Goal: Task Accomplishment & Management: Use online tool/utility

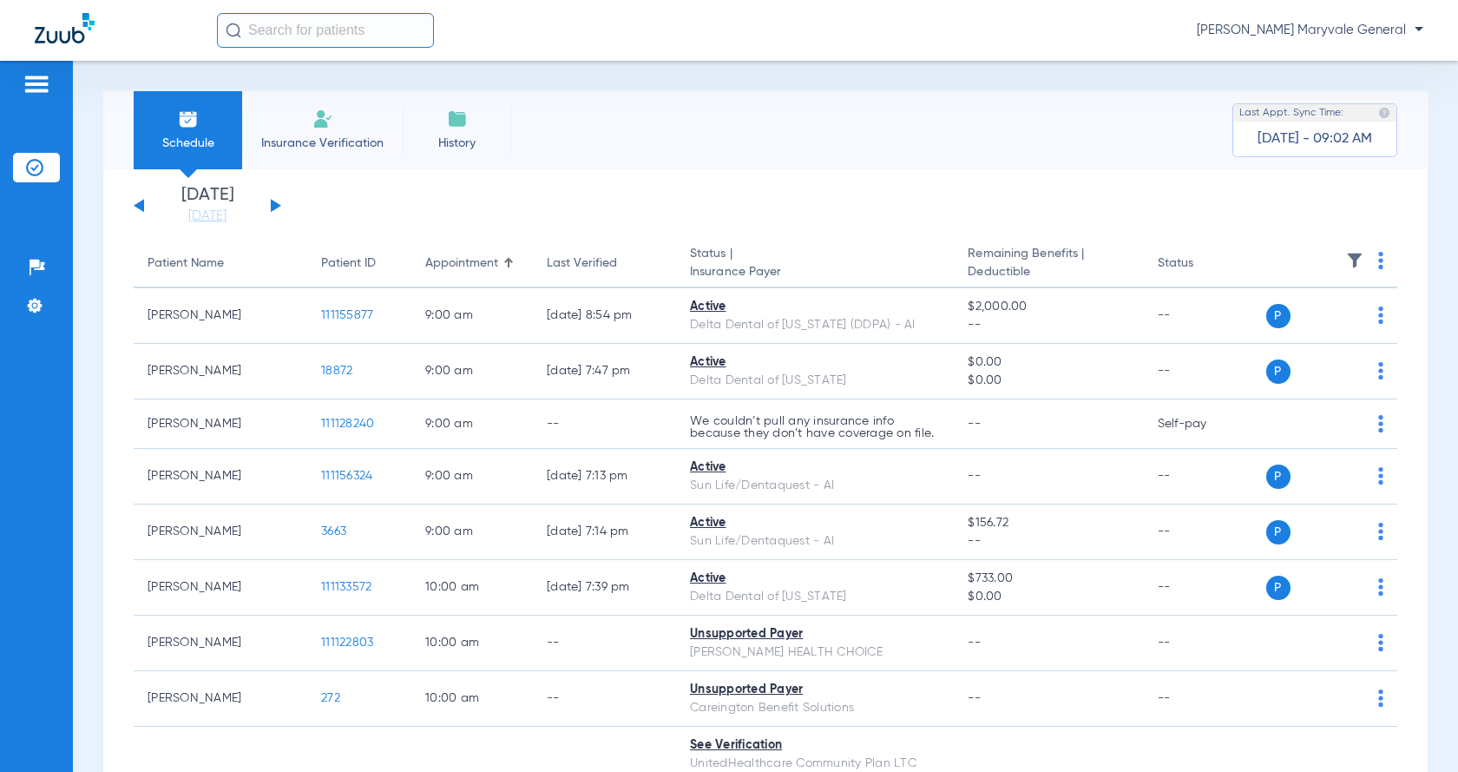
click at [274, 199] on div "[DATE] [DATE] [DATE] [DATE] [DATE] [DATE] [DATE] [DATE] [DATE] [DATE] [DATE] [D…" at bounding box center [208, 206] width 148 height 38
click at [273, 206] on button at bounding box center [276, 205] width 10 height 13
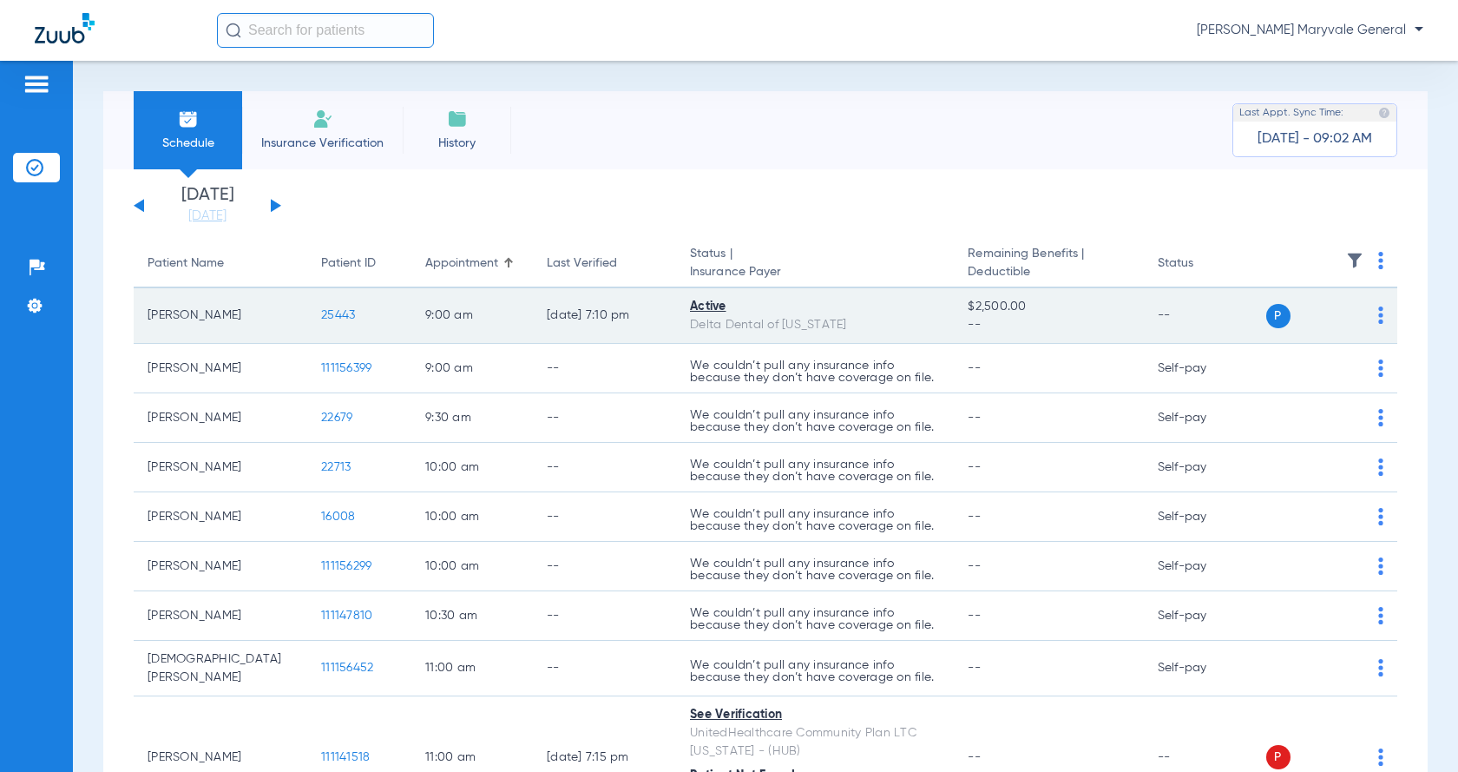
click at [336, 312] on span "25443" at bounding box center [338, 315] width 34 height 12
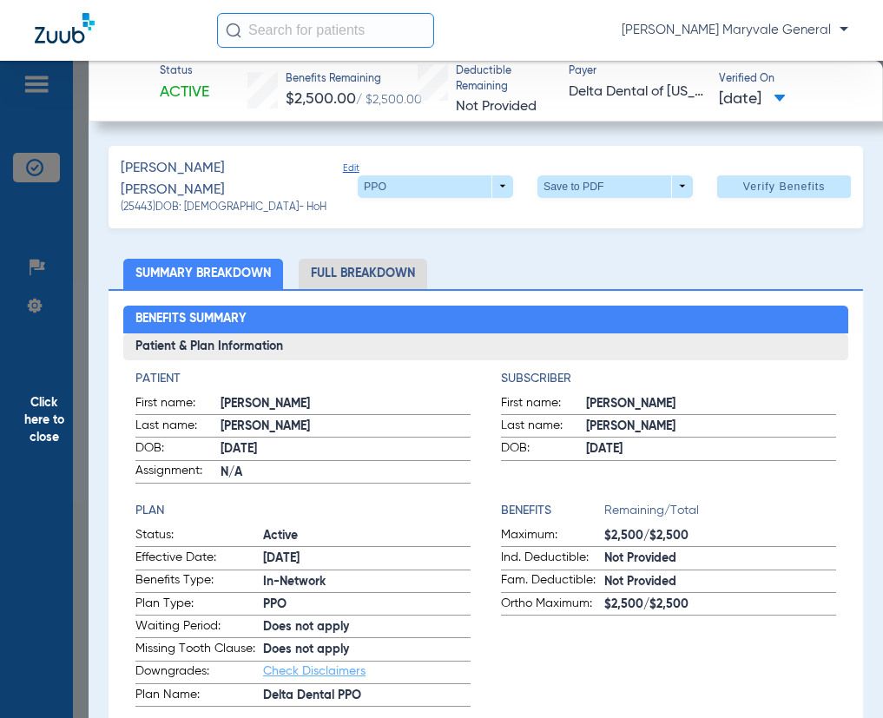
click at [362, 259] on li "Full Breakdown" at bounding box center [363, 274] width 128 height 30
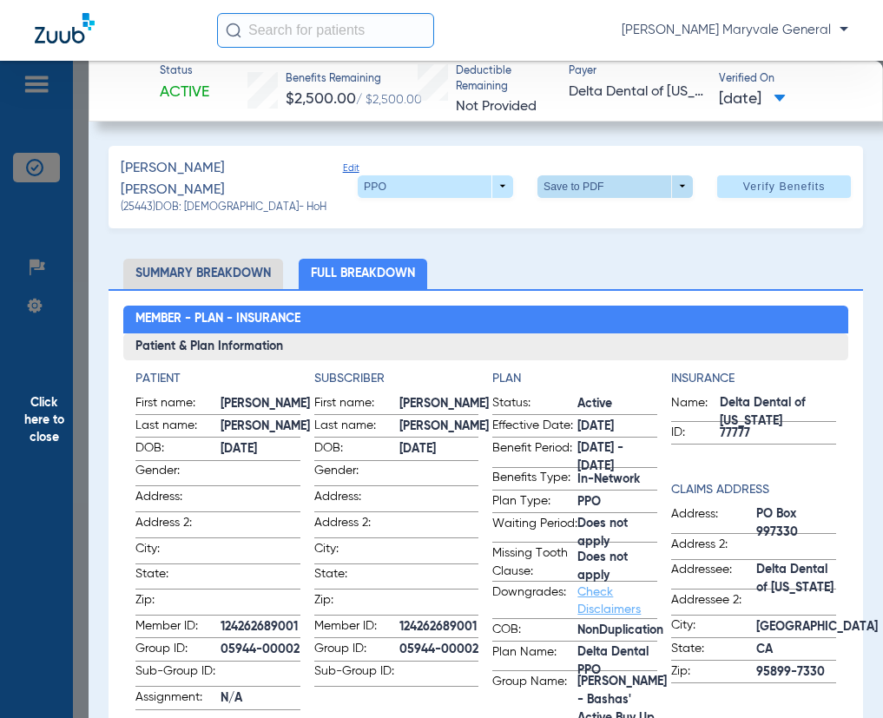
click at [595, 186] on span at bounding box center [616, 187] width 42 height 42
click at [566, 219] on button "insert_drive_file Save to PDF" at bounding box center [590, 216] width 131 height 35
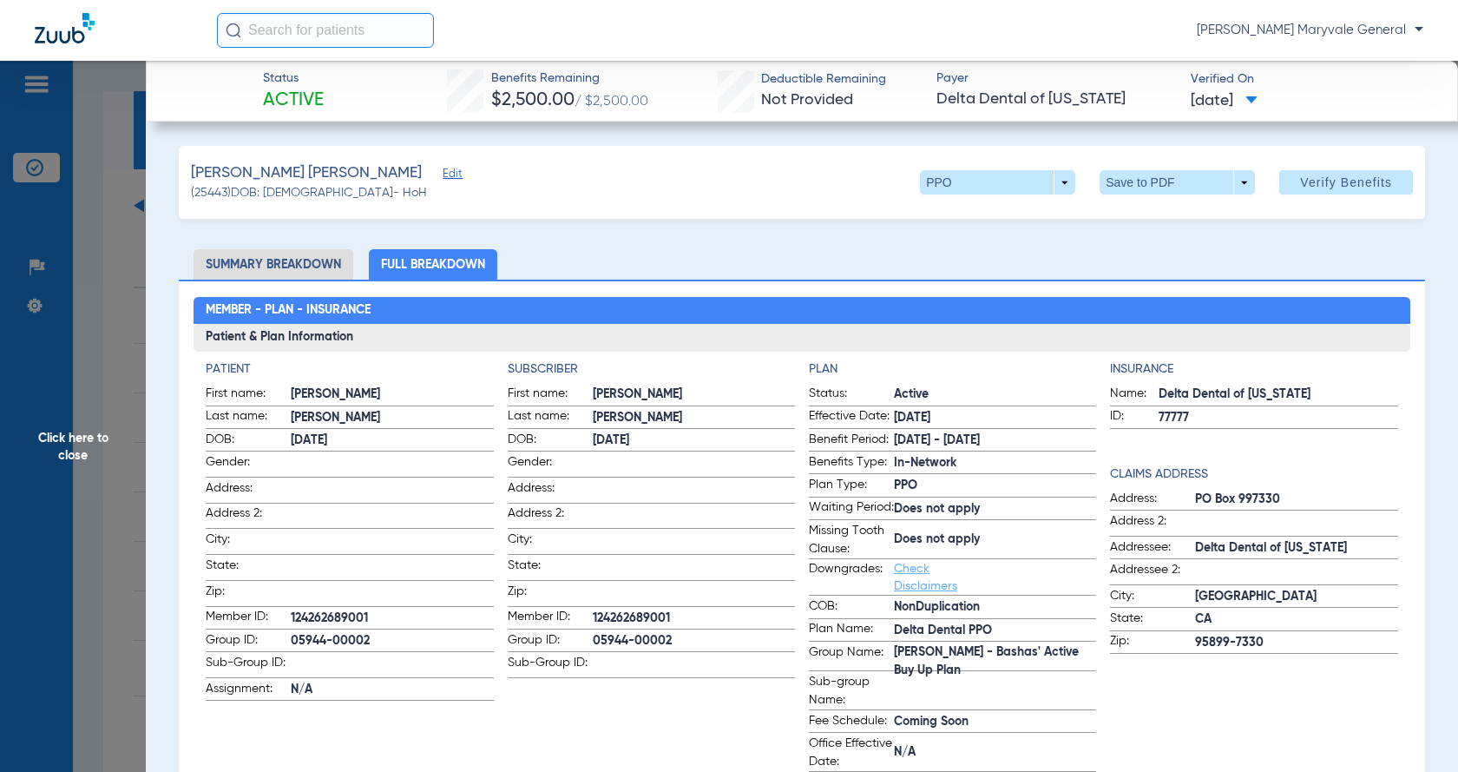
click at [0, 451] on span "Click here to close" at bounding box center [73, 447] width 146 height 772
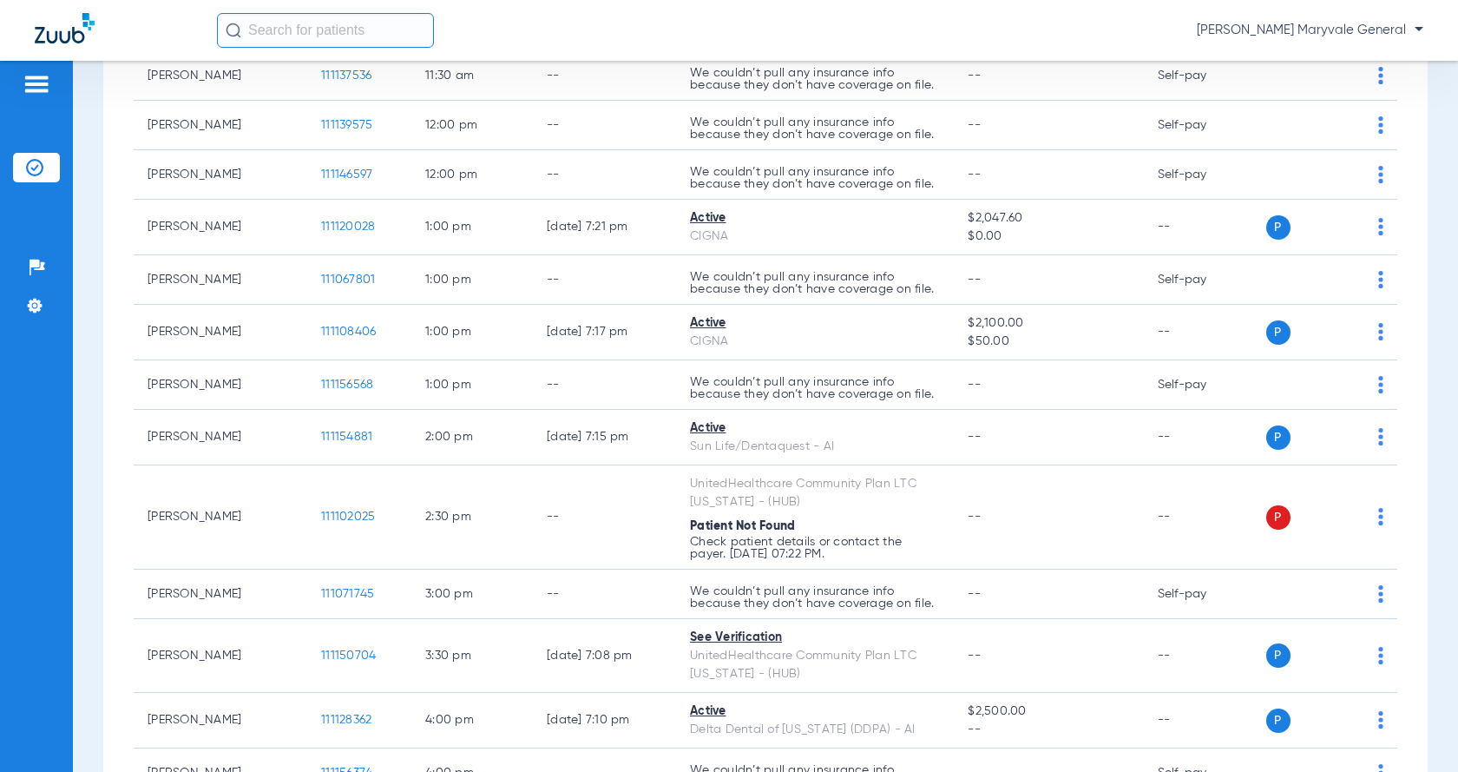
scroll to position [770, 0]
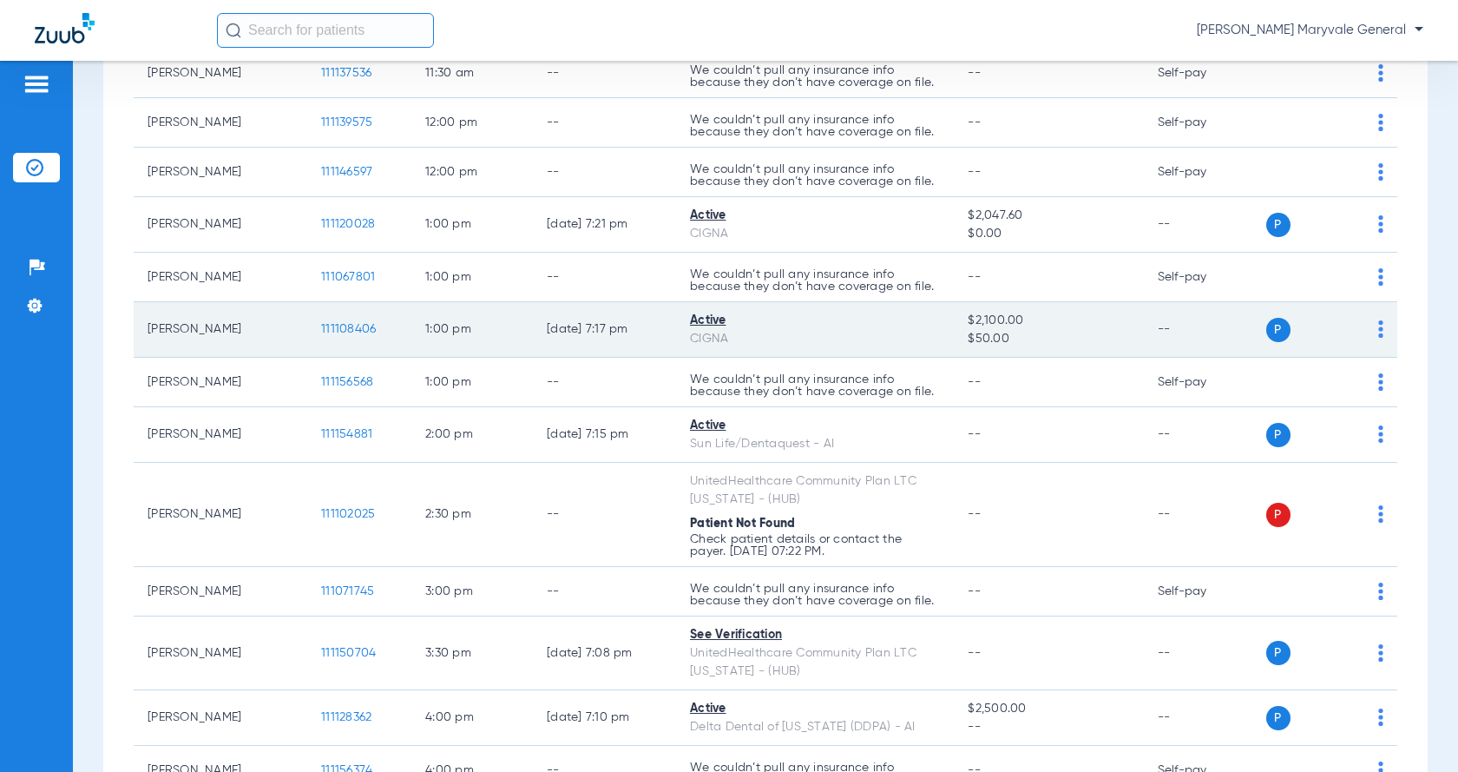
click at [354, 323] on span "111108406" at bounding box center [348, 329] width 55 height 12
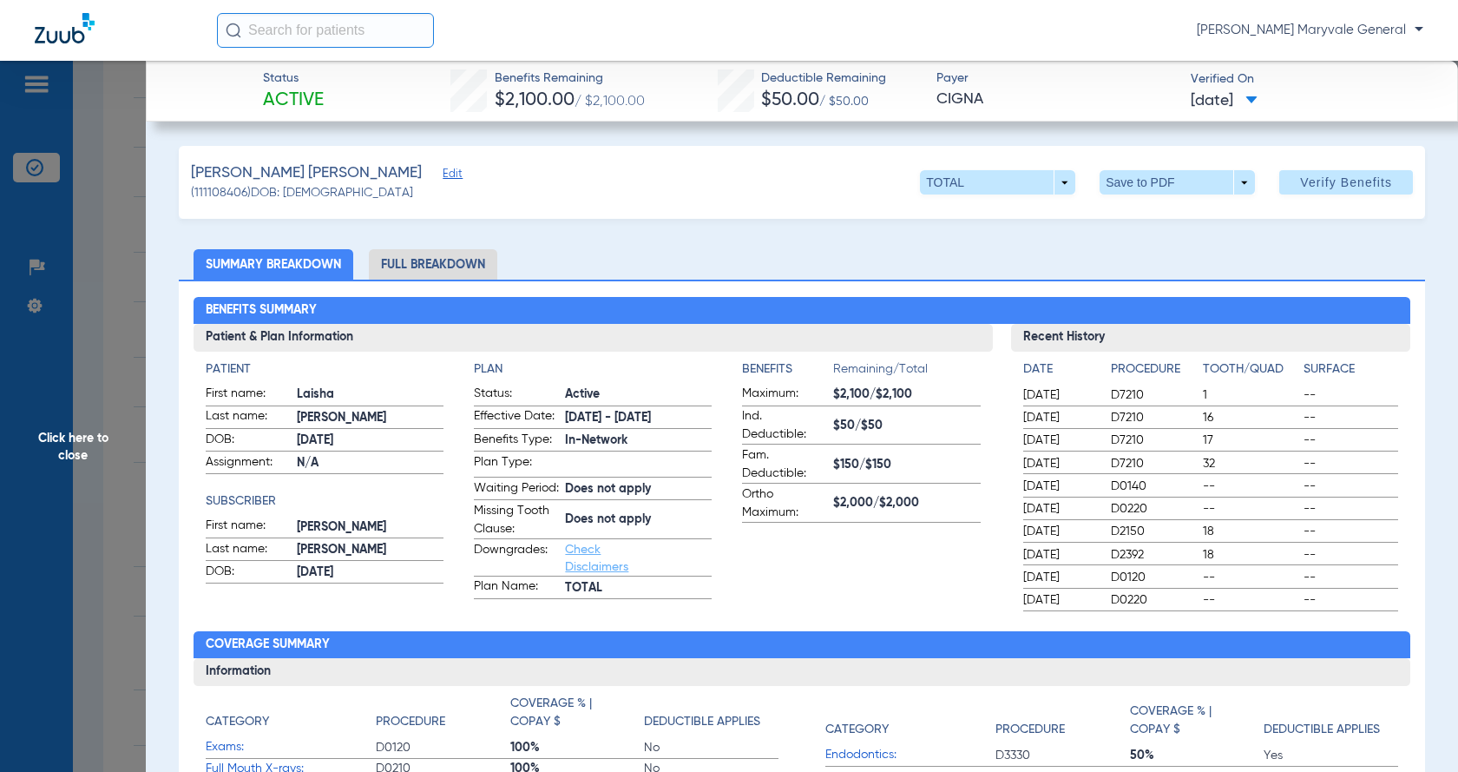
click at [426, 262] on li "Full Breakdown" at bounding box center [433, 264] width 128 height 30
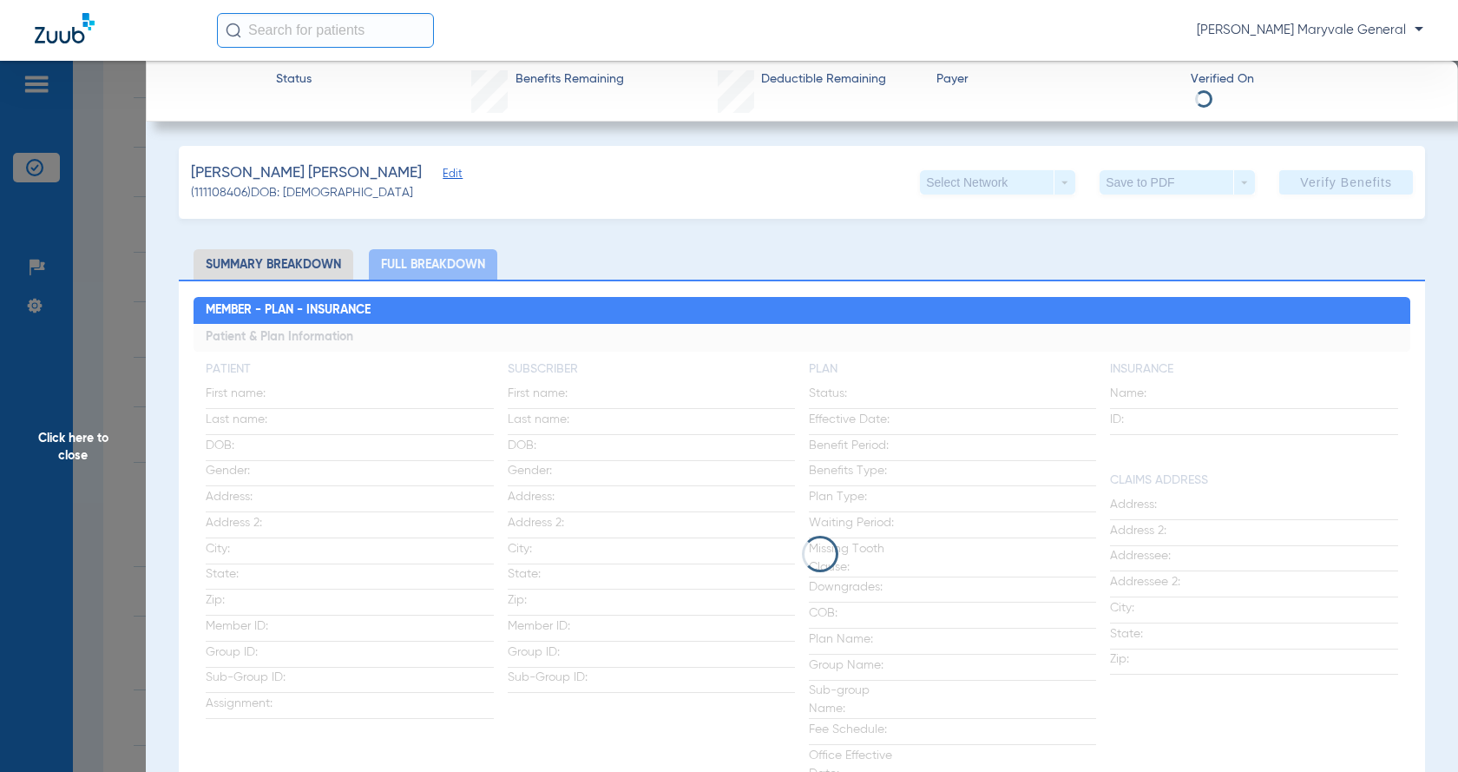
click at [319, 172] on span "[PERSON_NAME] [PERSON_NAME]" at bounding box center [306, 173] width 231 height 22
copy span "Laisha"
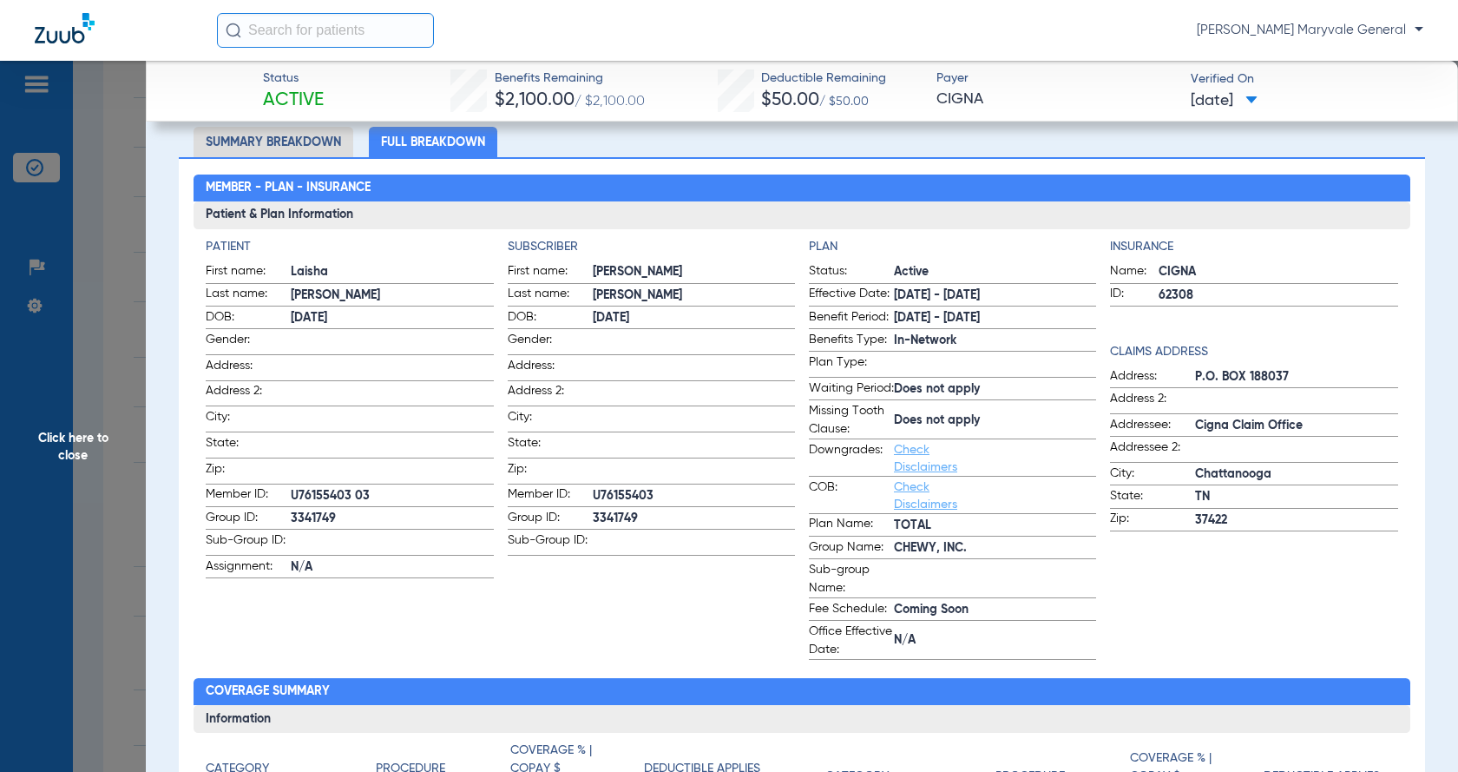
scroll to position [0, 0]
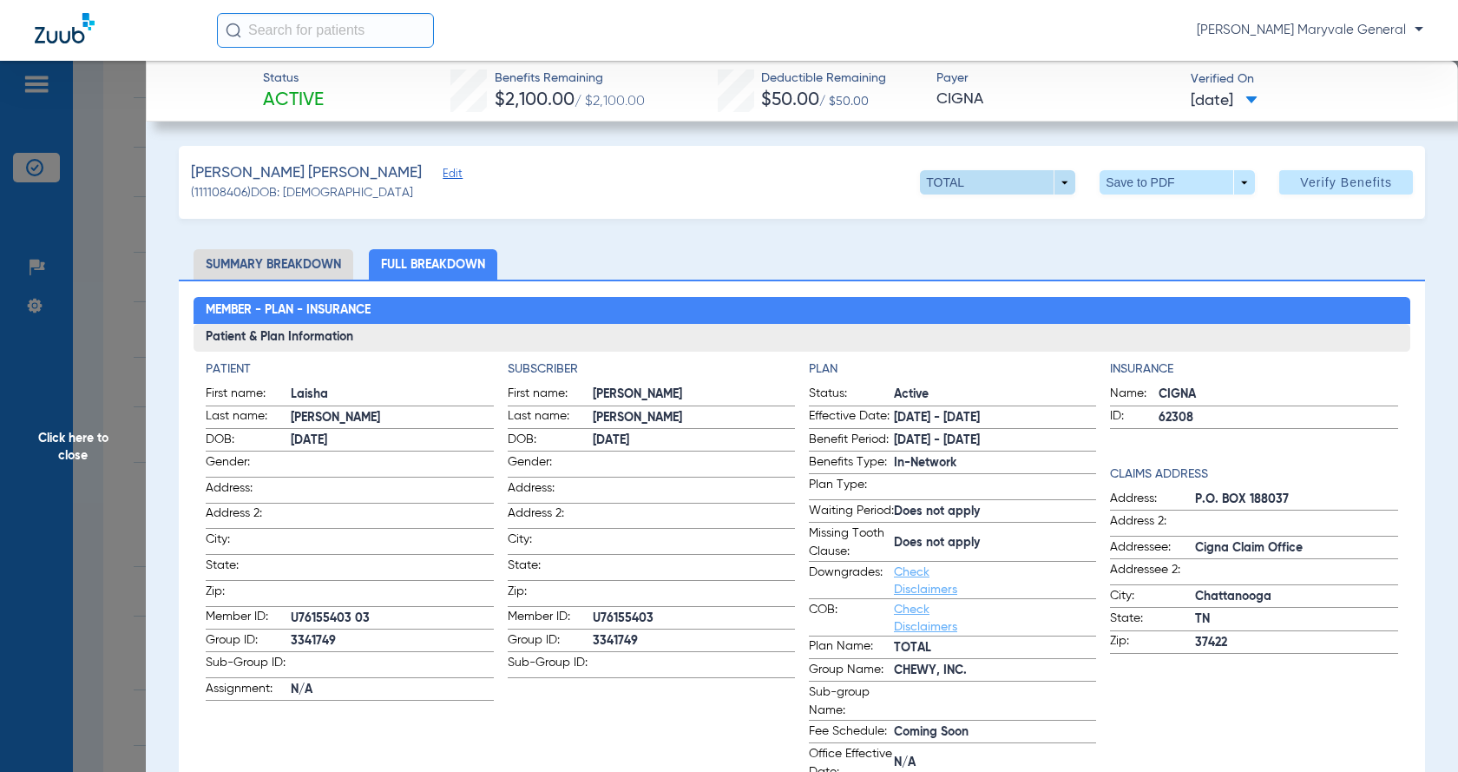
click at [978, 185] on span at bounding box center [998, 182] width 42 height 42
click at [978, 185] on div at bounding box center [729, 386] width 1458 height 772
click at [1133, 178] on span at bounding box center [1177, 182] width 155 height 24
click at [929, 273] on div at bounding box center [729, 386] width 1458 height 772
click at [1157, 174] on span at bounding box center [1178, 182] width 42 height 42
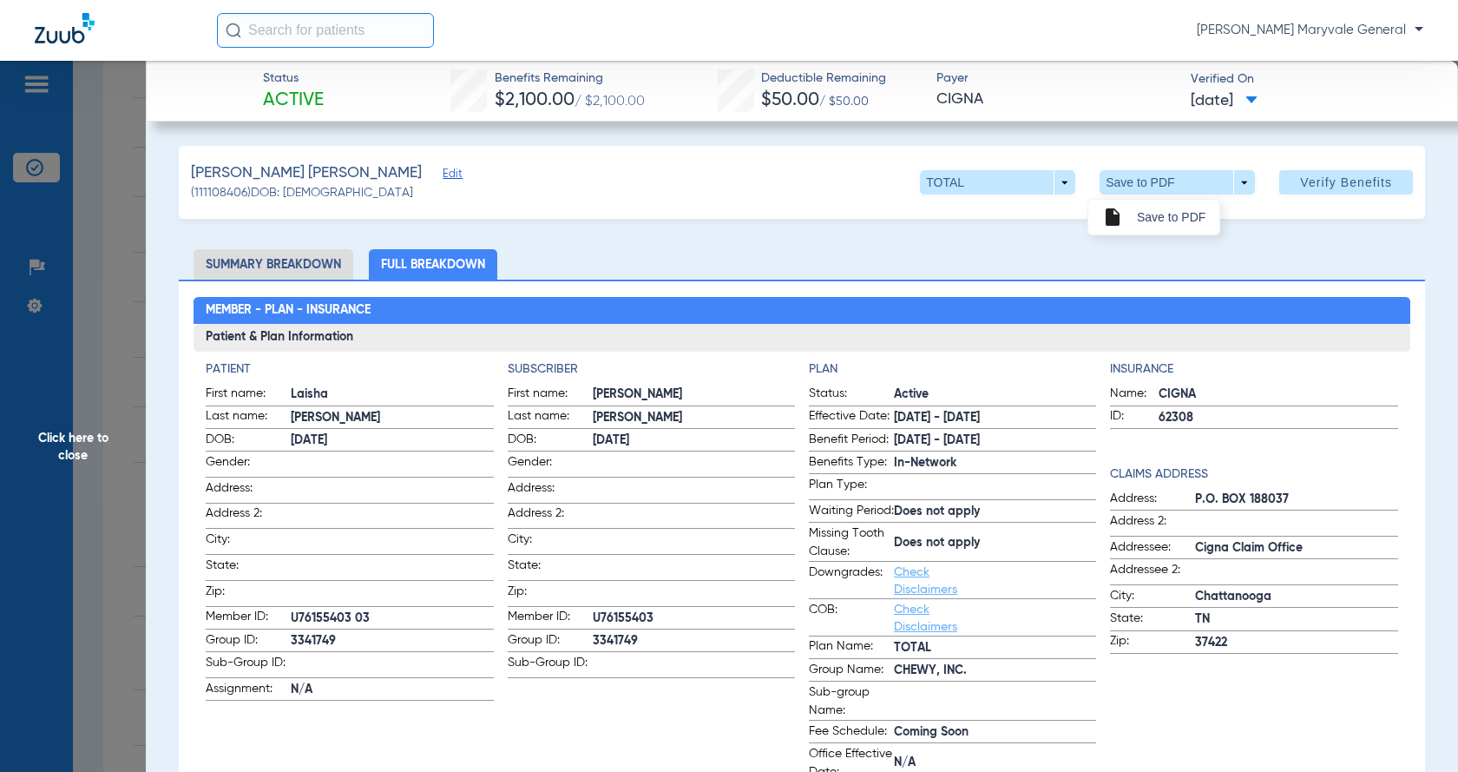
click at [1147, 220] on span "Save to PDF" at bounding box center [1171, 217] width 69 height 12
click at [39, 568] on span "Click here to close" at bounding box center [73, 447] width 146 height 772
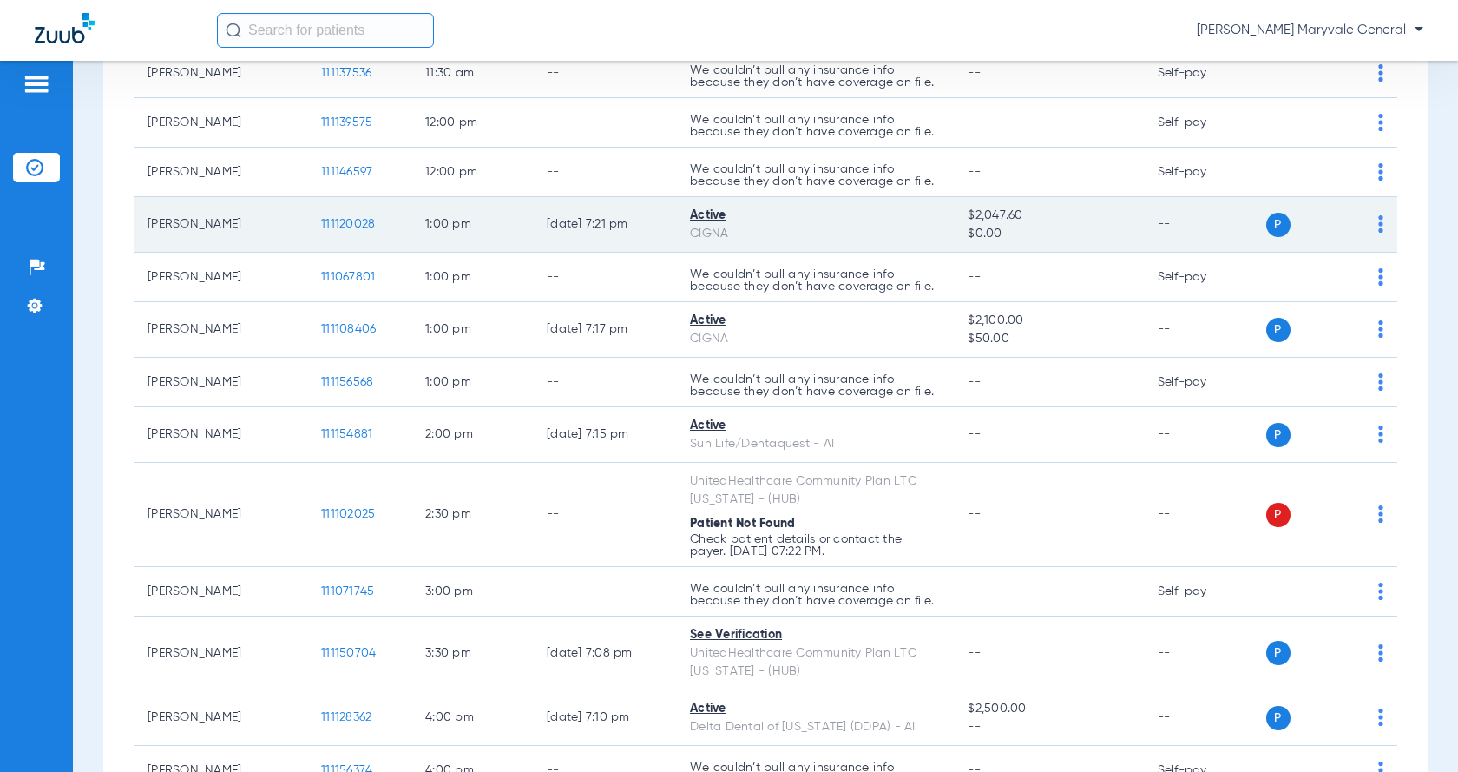
click at [339, 218] on span "111120028" at bounding box center [348, 224] width 54 height 12
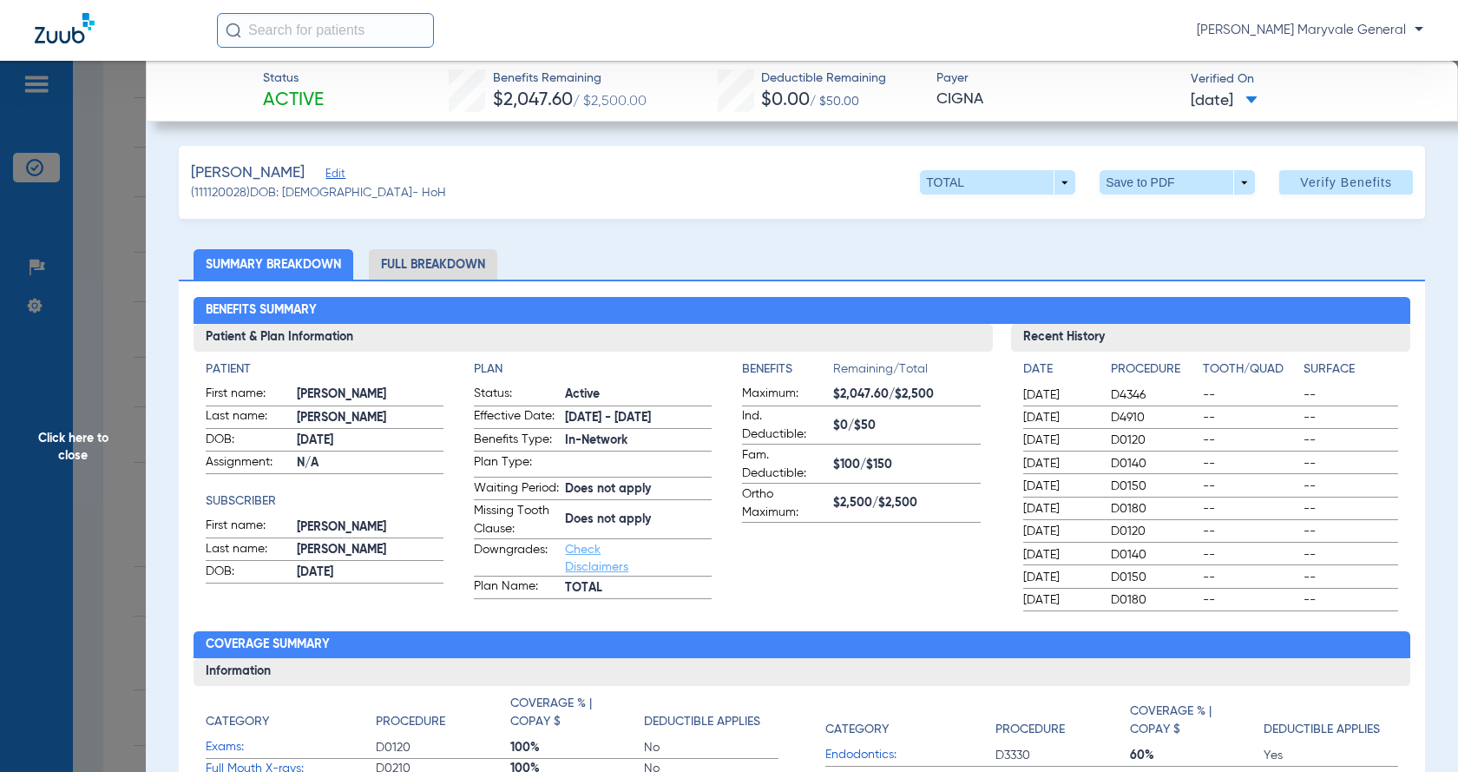
click at [461, 265] on li "Full Breakdown" at bounding box center [433, 264] width 128 height 30
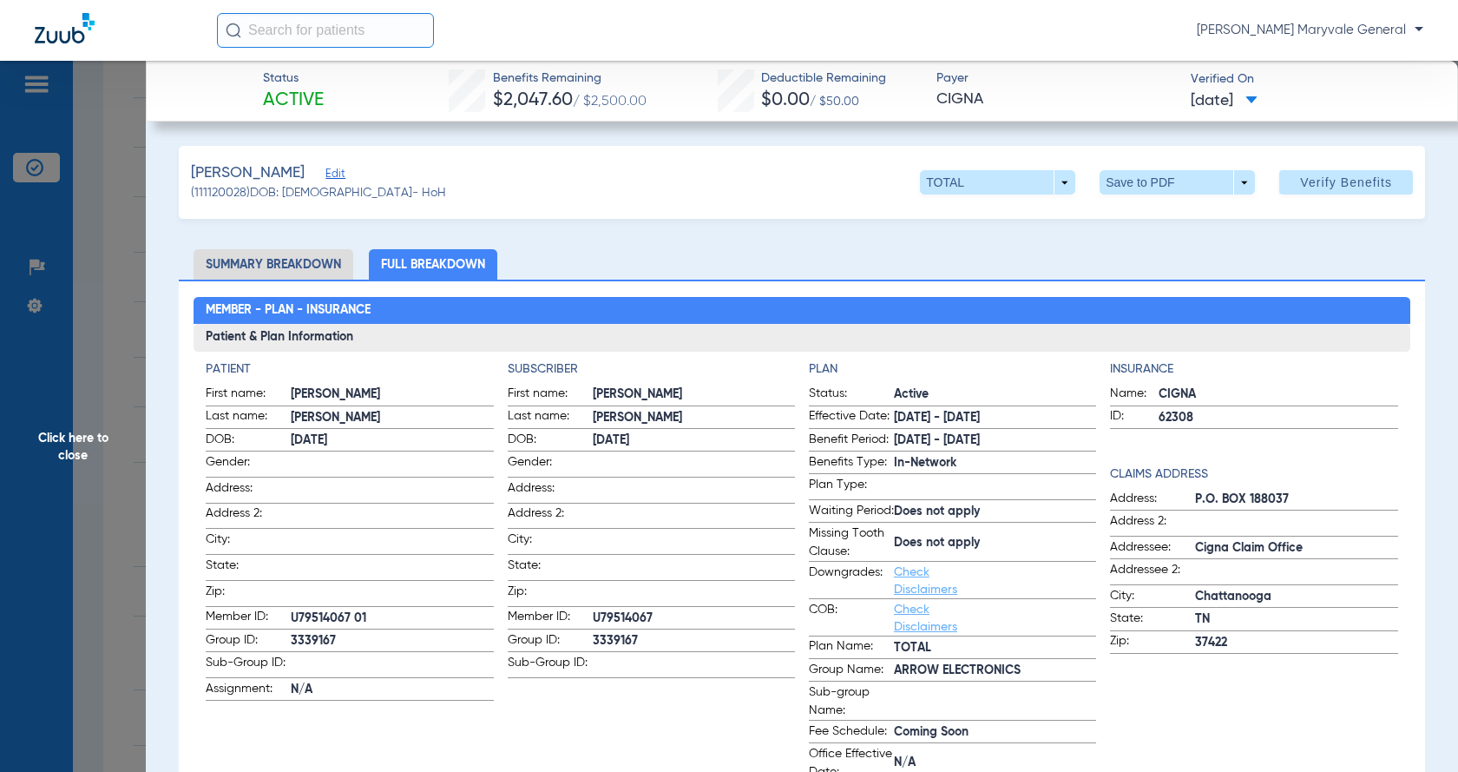
click at [1157, 189] on span at bounding box center [1178, 182] width 42 height 42
click at [1177, 220] on span "Save to PDF" at bounding box center [1171, 217] width 69 height 12
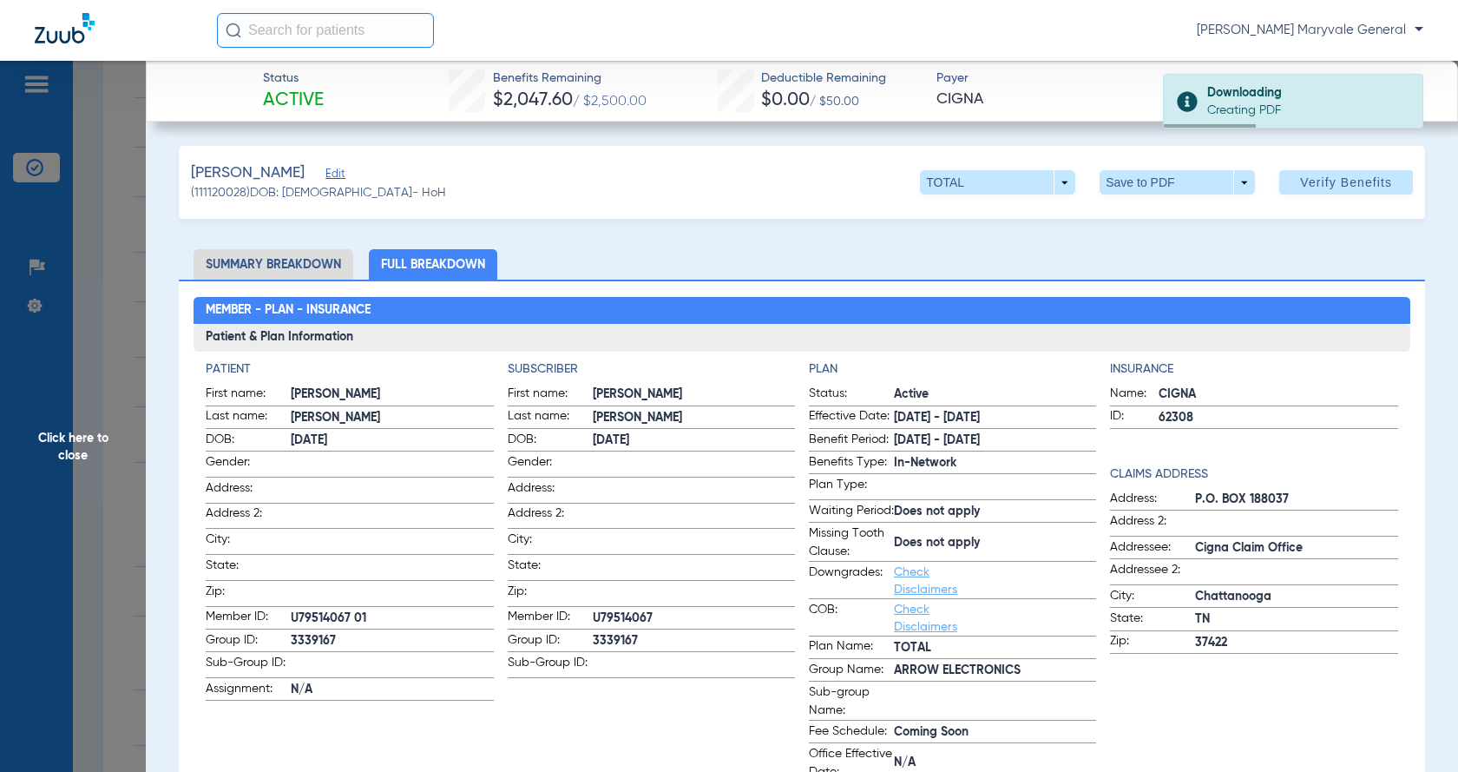
click at [280, 171] on span "[PERSON_NAME]" at bounding box center [248, 173] width 114 height 22
copy span "[PERSON_NAME]"
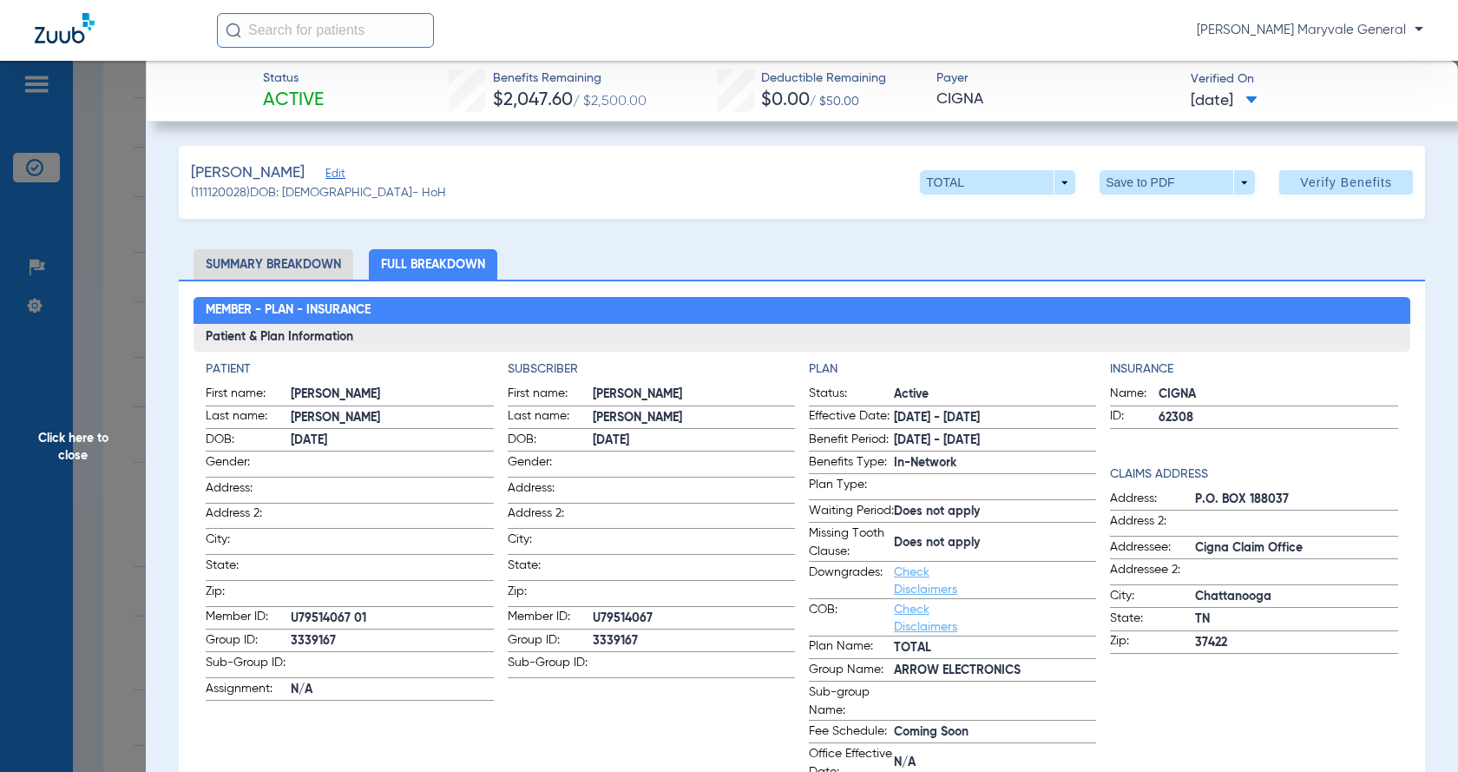
drag, startPoint x: 68, startPoint y: 414, endPoint x: 74, endPoint y: 406, distance: 9.9
click at [69, 414] on span "Click here to close" at bounding box center [73, 447] width 146 height 772
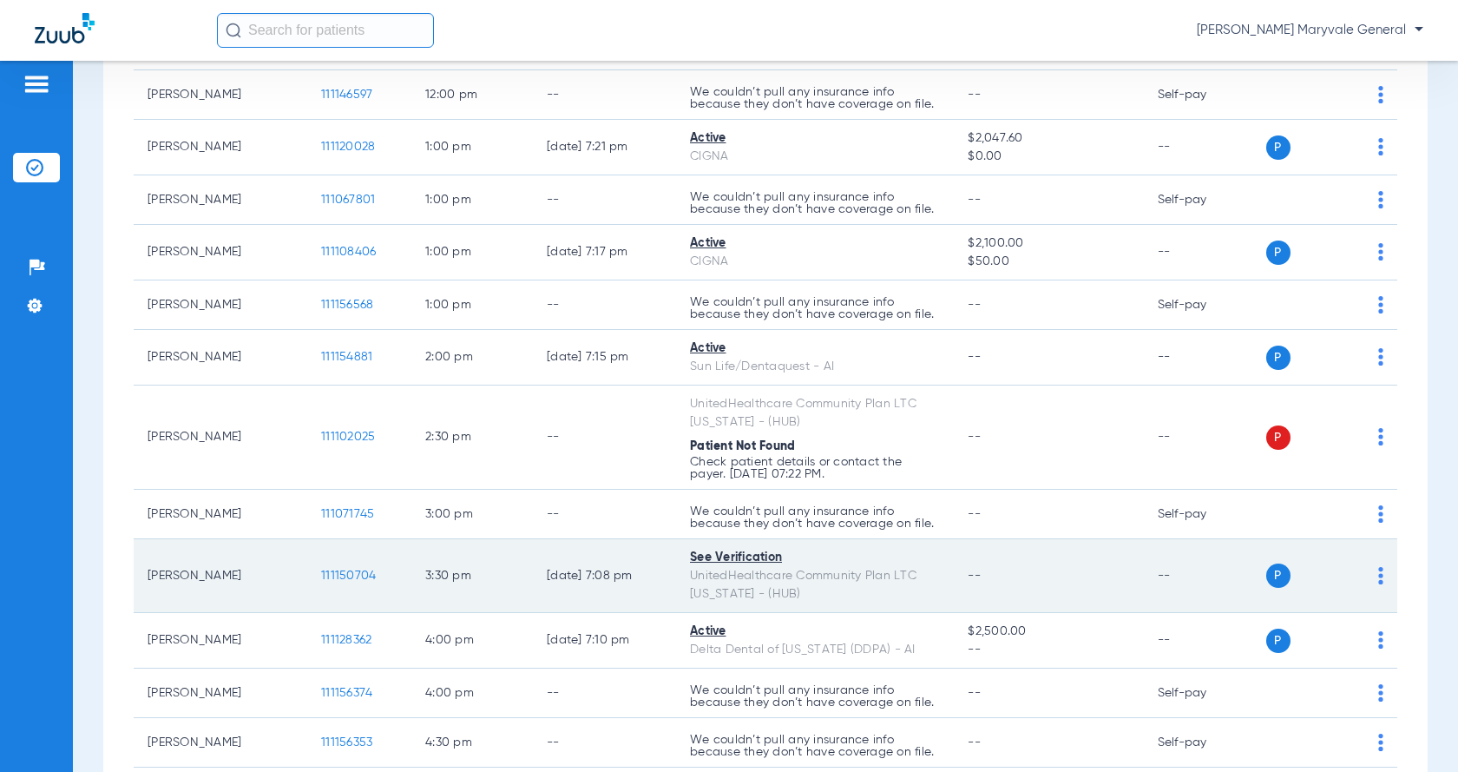
scroll to position [886, 0]
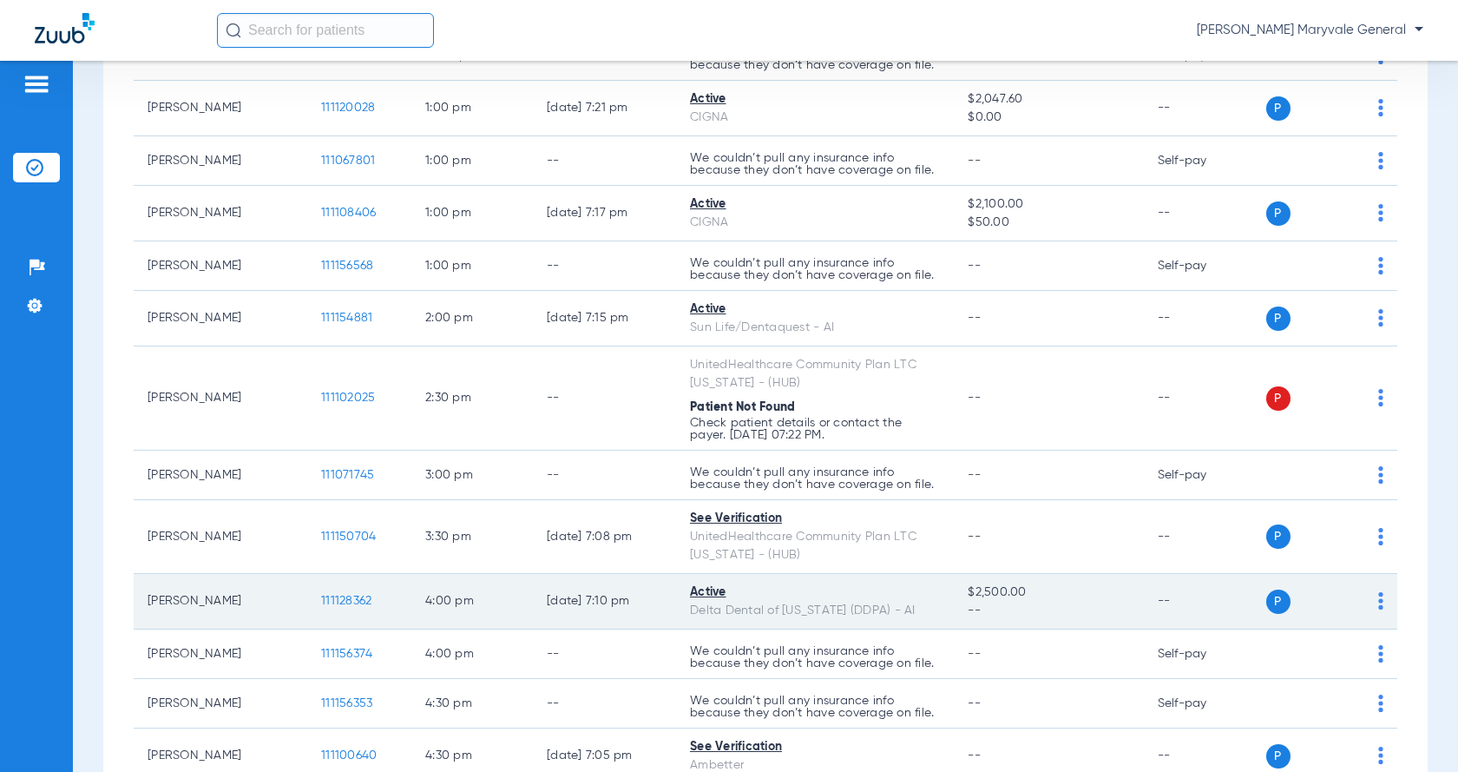
click at [345, 595] on span "111128362" at bounding box center [346, 601] width 50 height 12
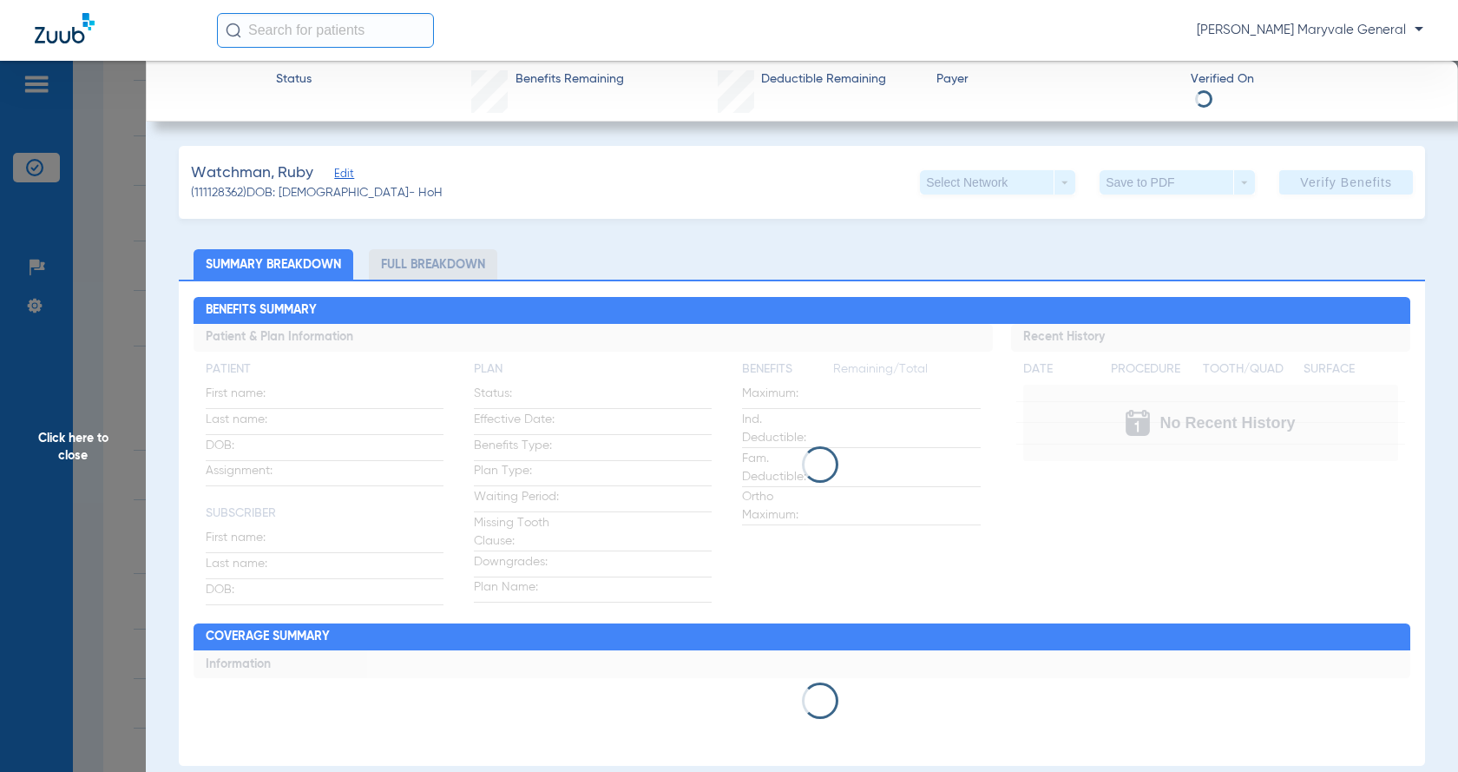
click at [413, 257] on li "Full Breakdown" at bounding box center [433, 264] width 128 height 30
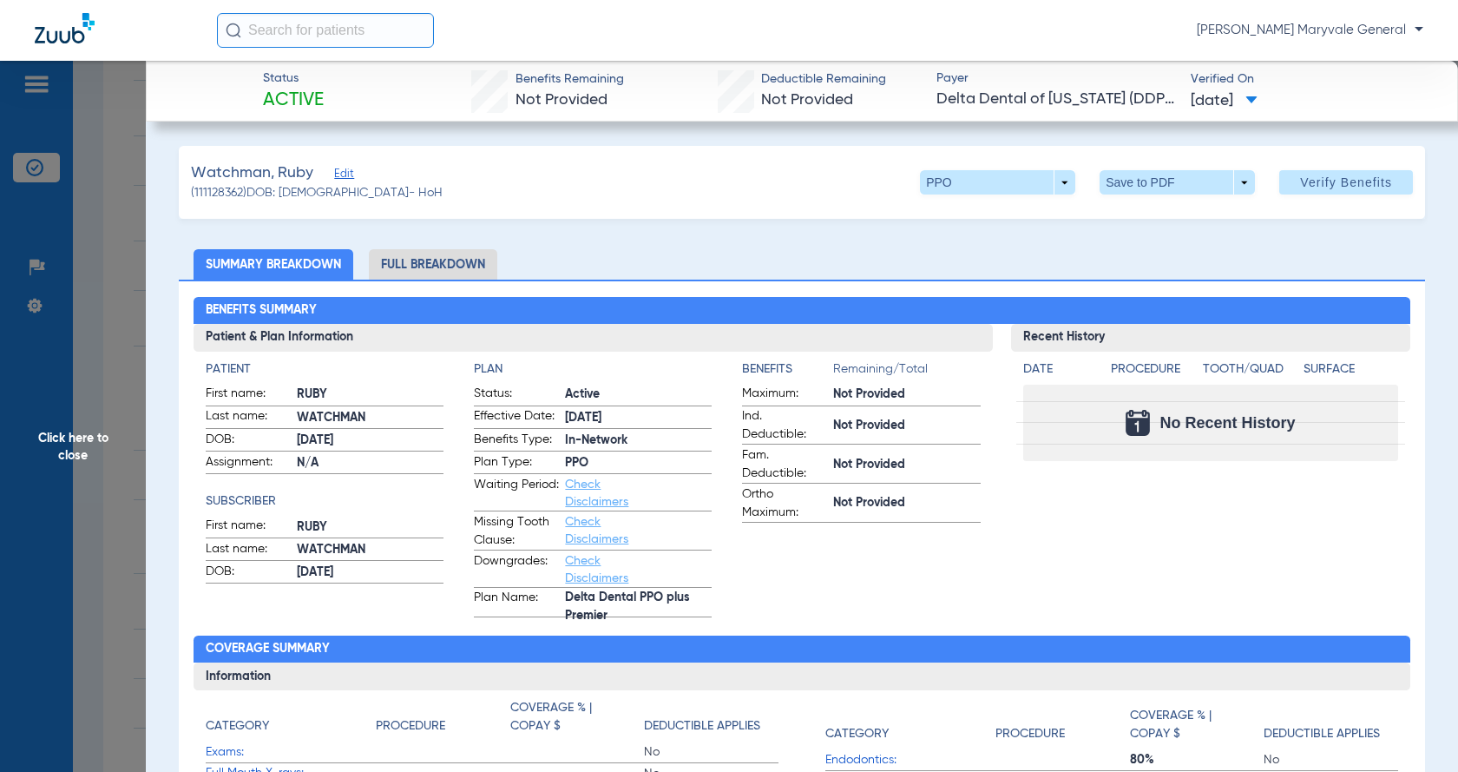
click at [430, 267] on li "Full Breakdown" at bounding box center [433, 264] width 128 height 30
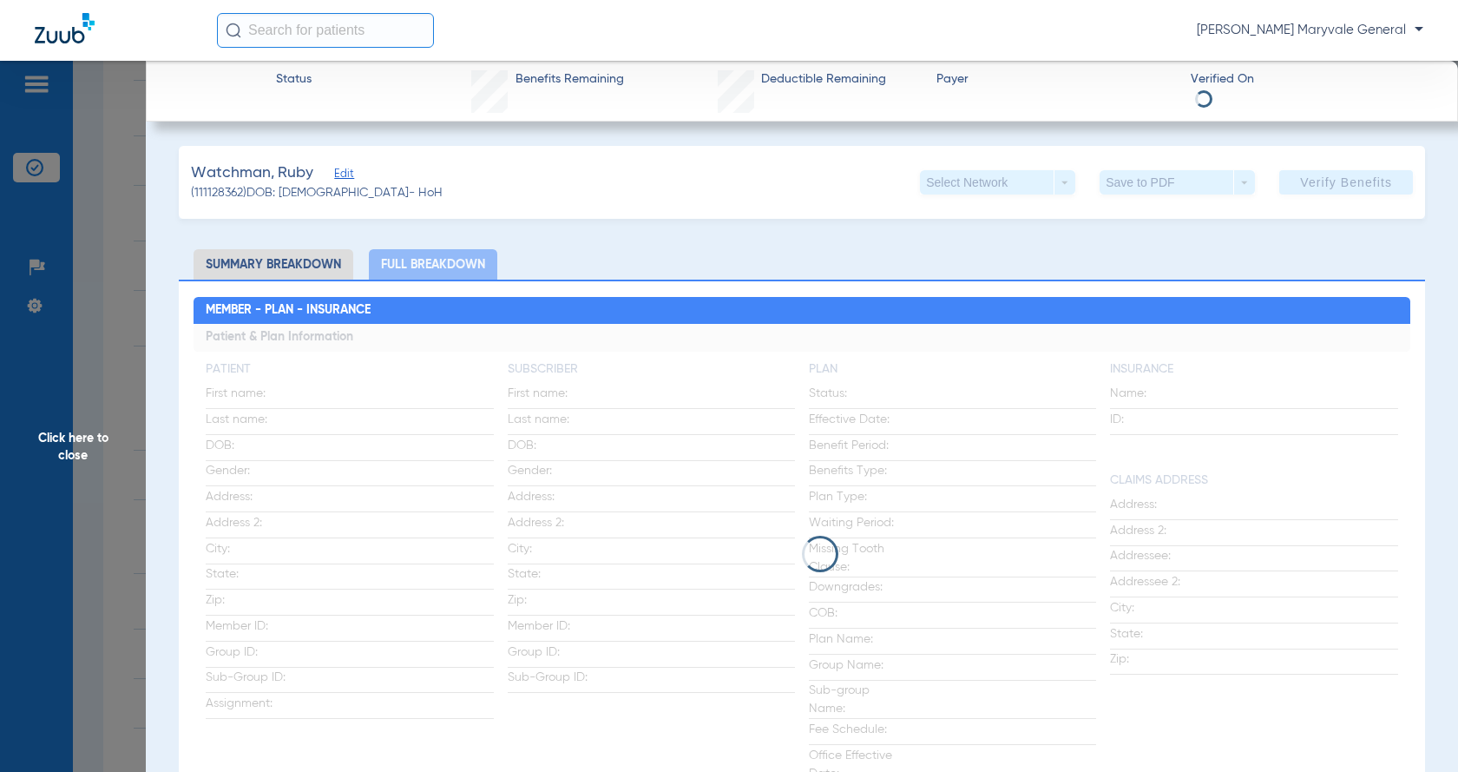
click at [292, 172] on span "Watchman, Ruby" at bounding box center [252, 173] width 122 height 22
copy span "Ruby"
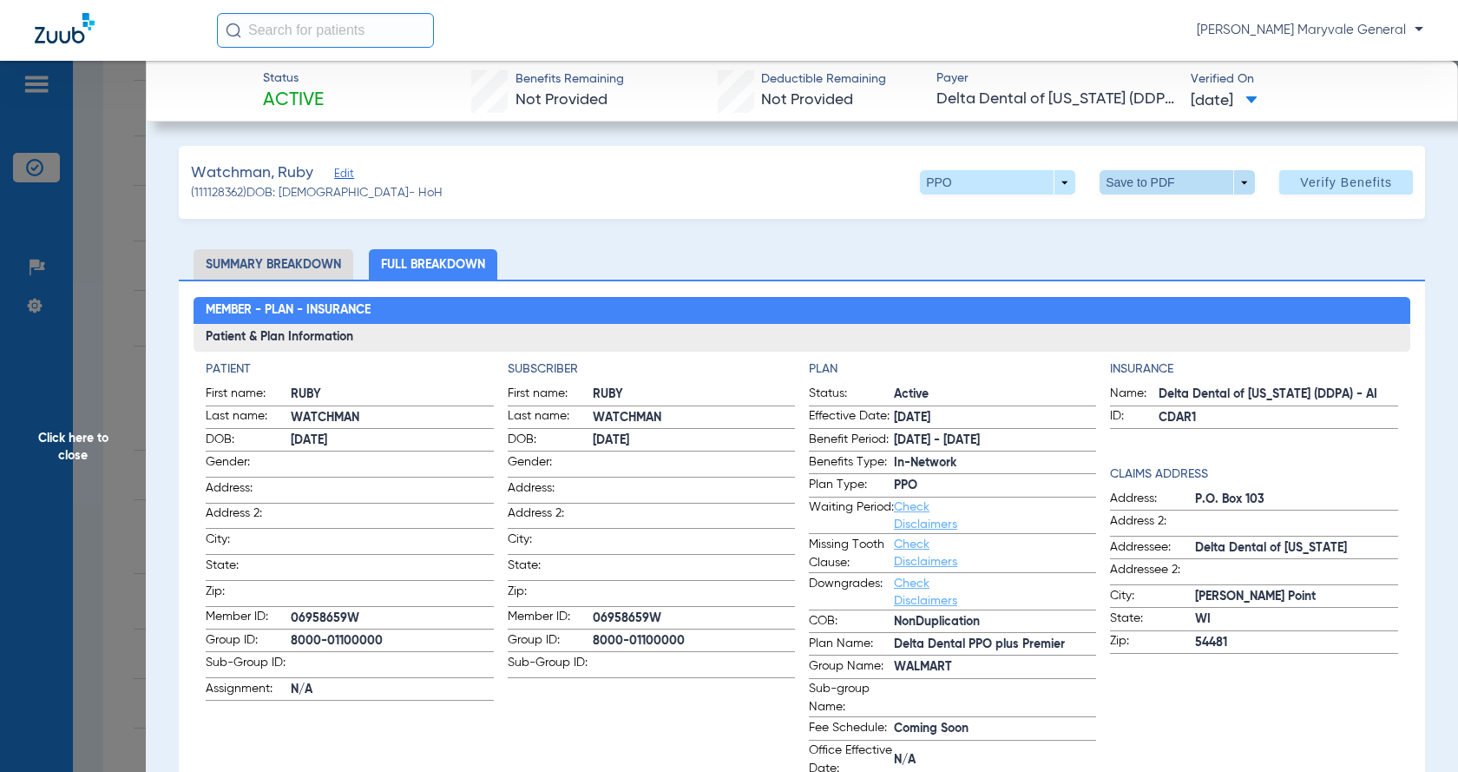
click at [1140, 186] on span at bounding box center [1177, 182] width 155 height 24
click at [1158, 227] on button "insert_drive_file Save to PDF" at bounding box center [1153, 217] width 131 height 35
click at [82, 438] on span "Click here to close" at bounding box center [73, 447] width 146 height 772
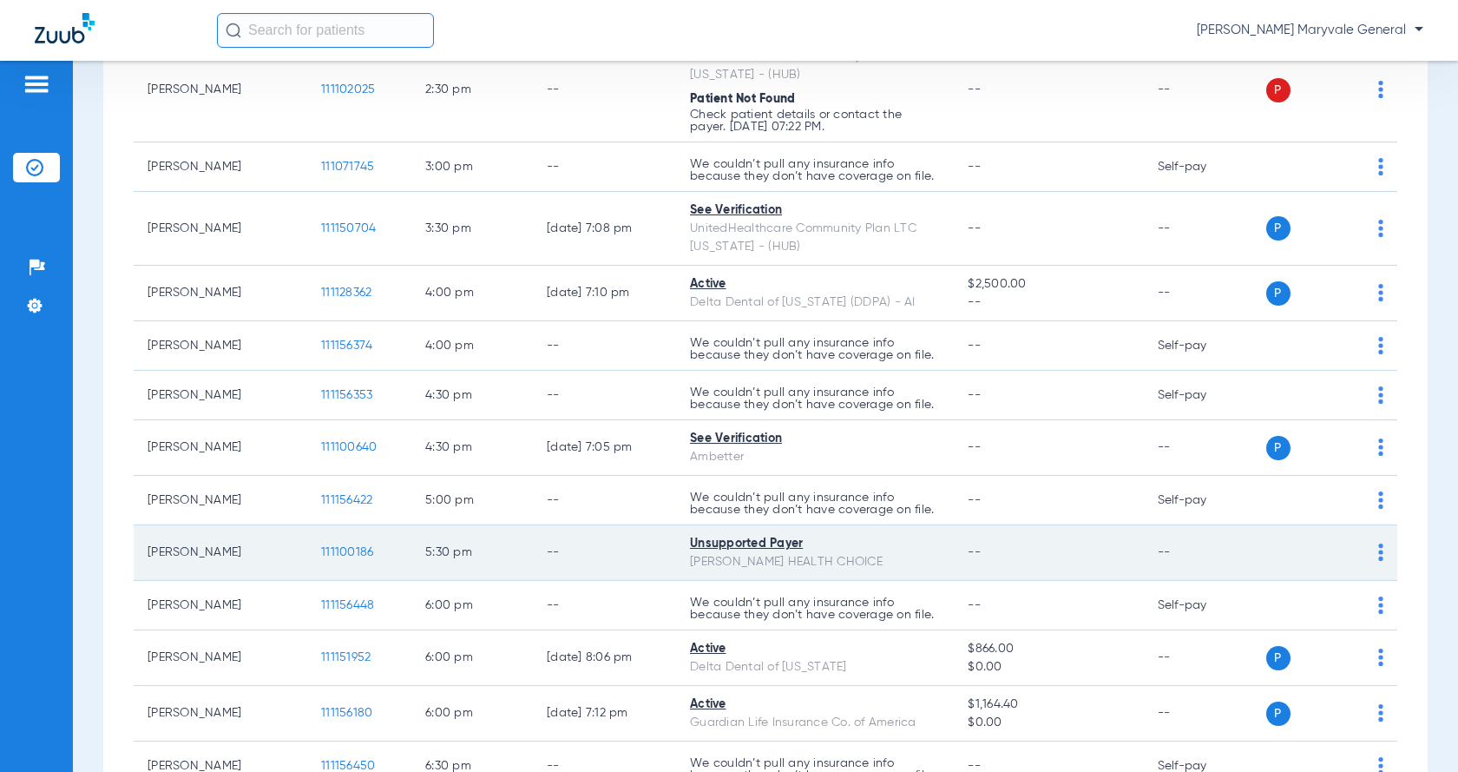
scroll to position [1233, 0]
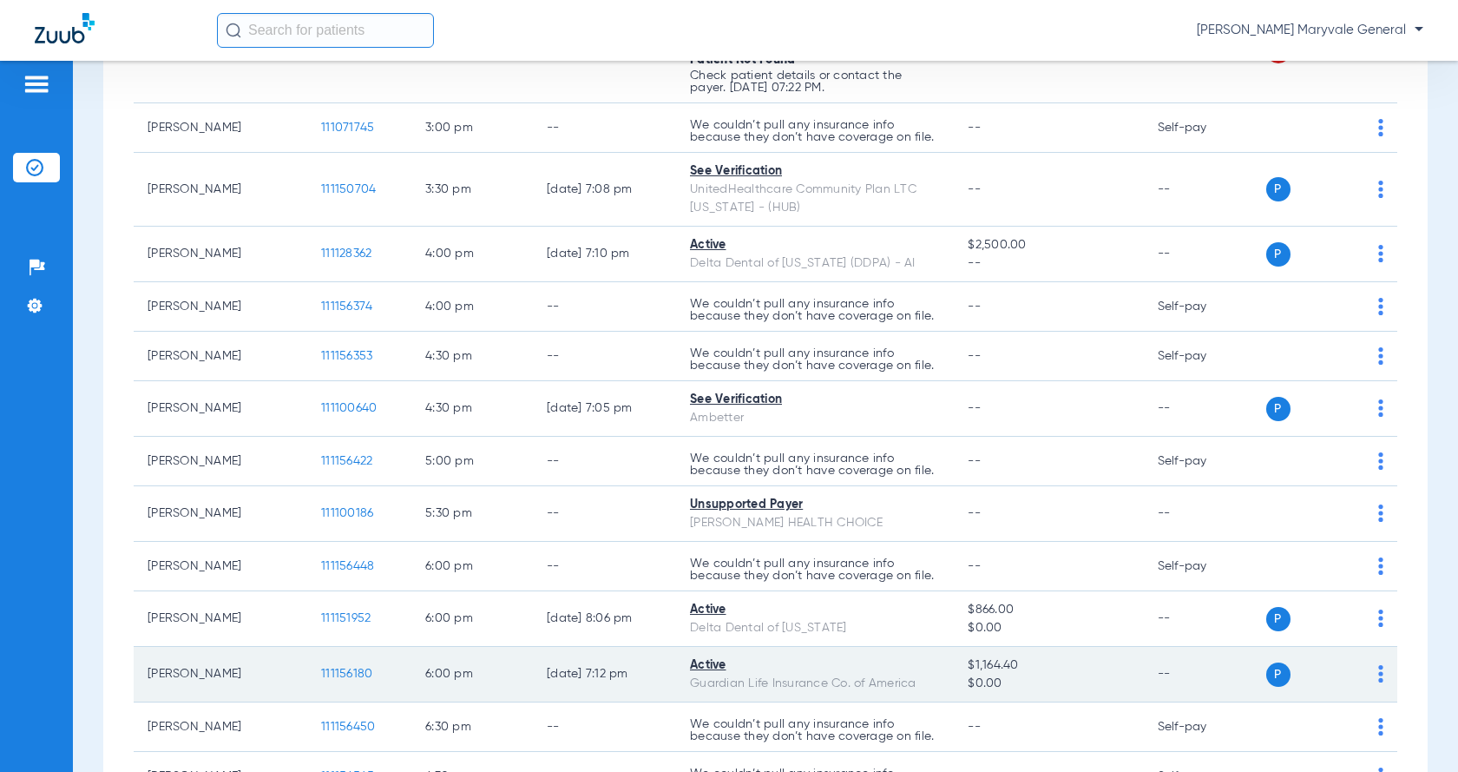
click at [351, 667] on span "111156180" at bounding box center [346, 673] width 51 height 12
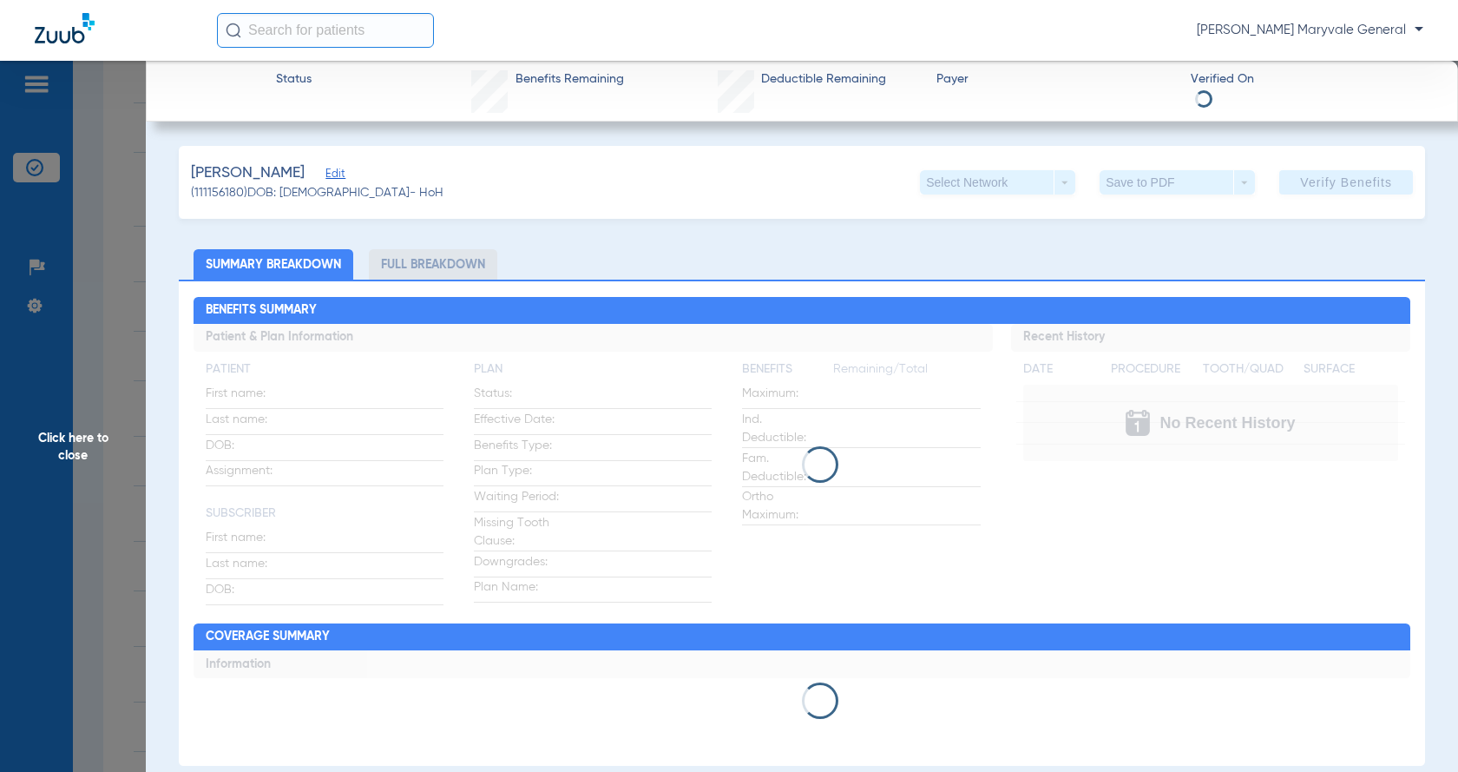
click at [444, 271] on li "Full Breakdown" at bounding box center [433, 264] width 128 height 30
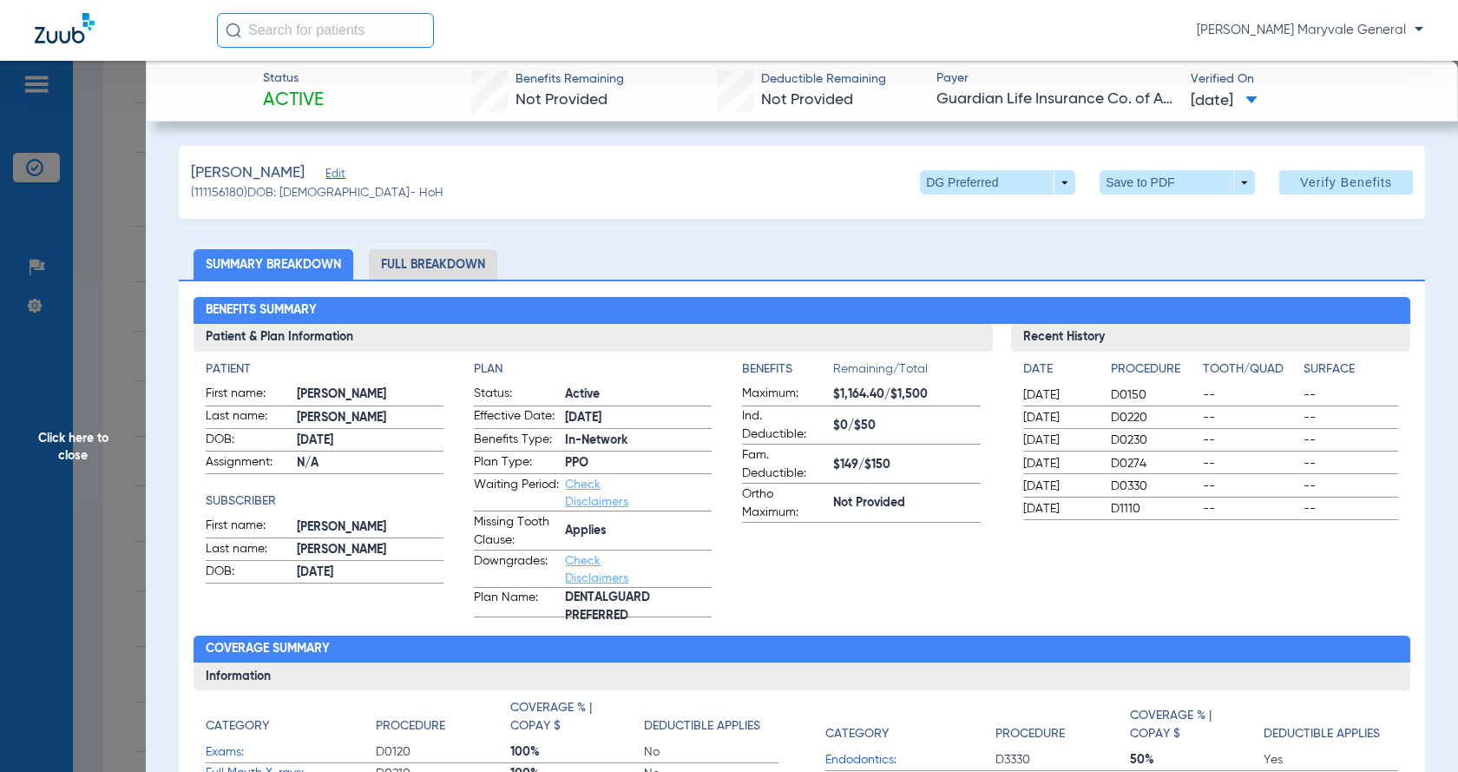
click at [275, 168] on span "[PERSON_NAME]" at bounding box center [248, 173] width 114 height 22
copy span "[PERSON_NAME]"
click at [436, 270] on li "Full Breakdown" at bounding box center [433, 264] width 128 height 30
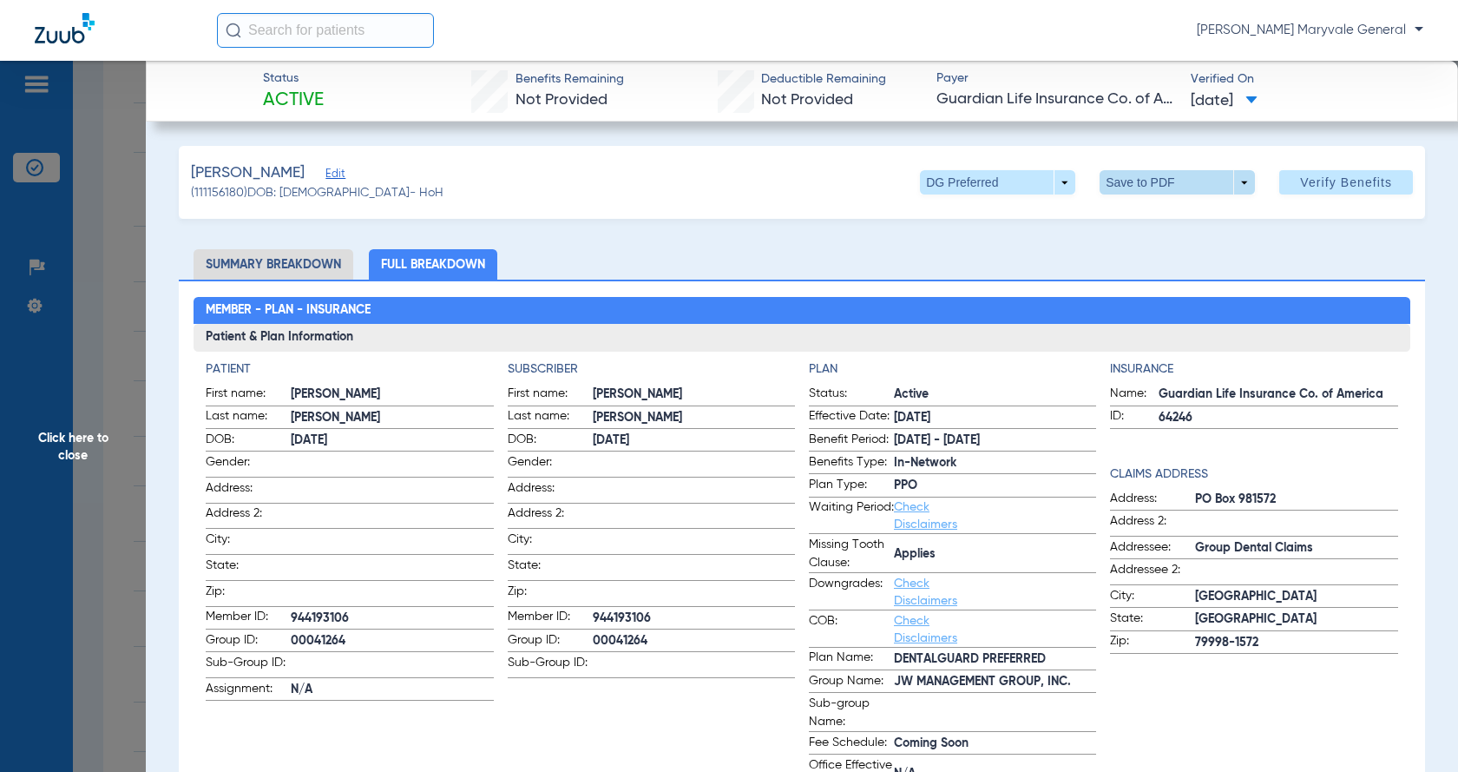
click at [1127, 185] on span at bounding box center [1177, 182] width 155 height 24
click at [1154, 224] on button "insert_drive_file Save to PDF" at bounding box center [1153, 217] width 131 height 35
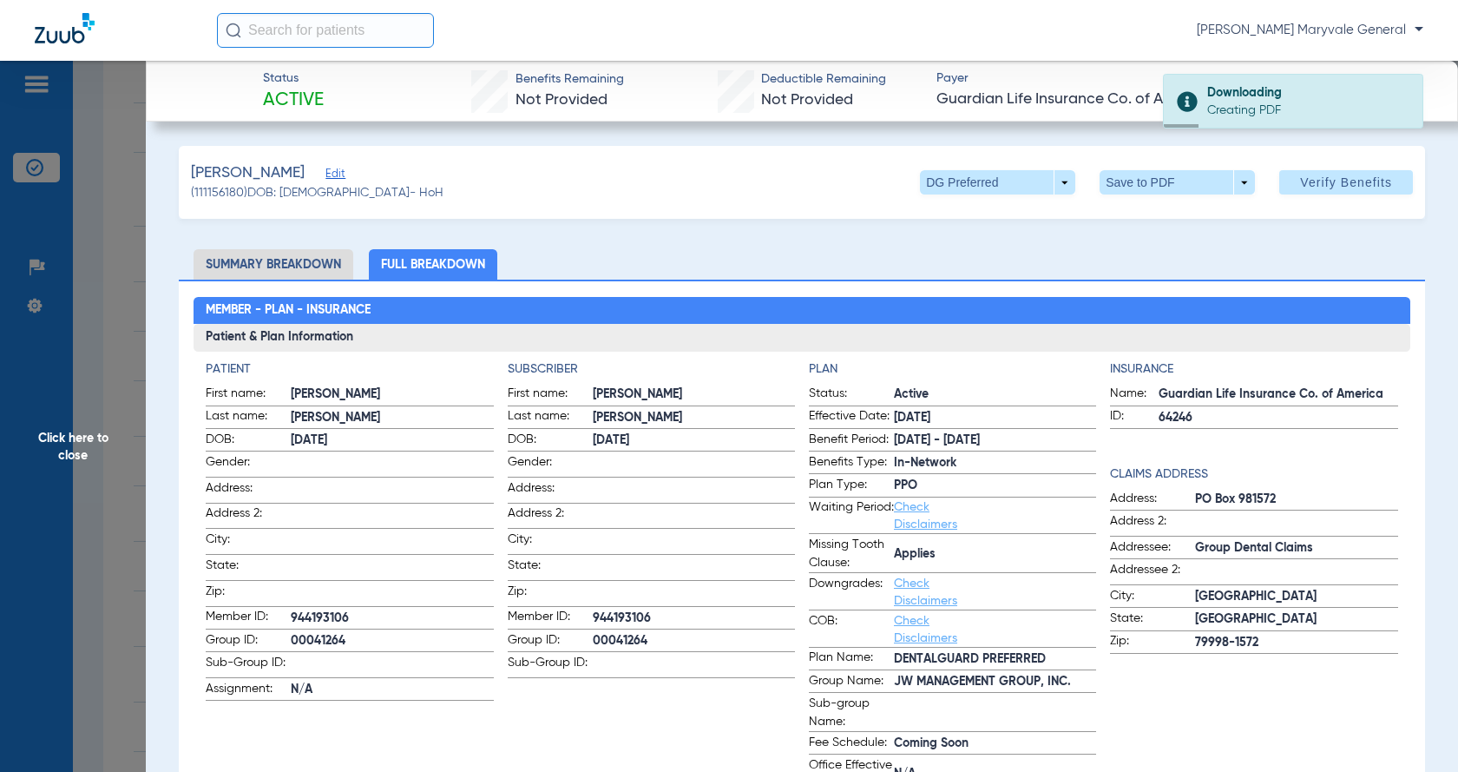
click at [600, 391] on span "[PERSON_NAME]" at bounding box center [694, 394] width 202 height 18
copy span "[PERSON_NAME]"
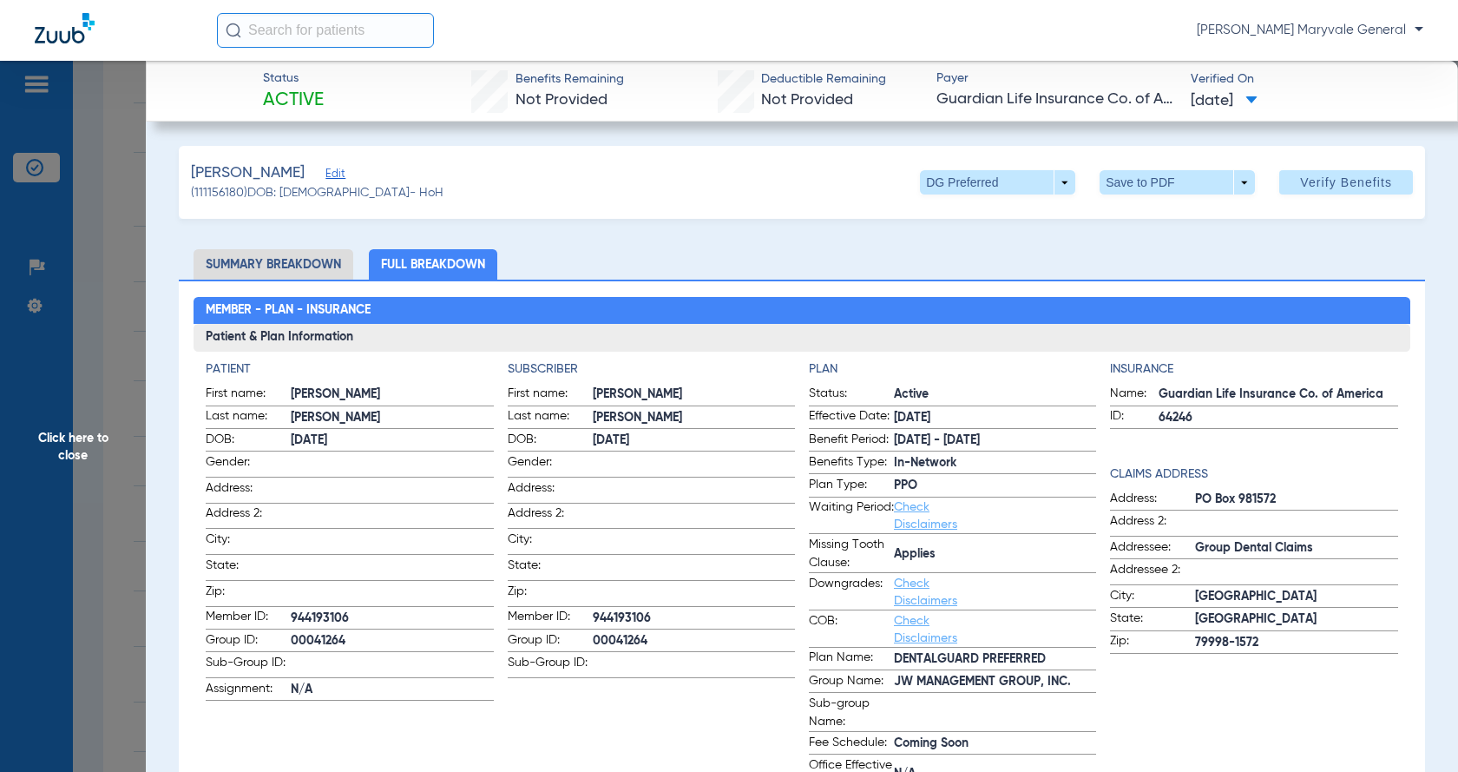
click at [3, 299] on span "Click here to close" at bounding box center [73, 447] width 146 height 772
